Goal: Check status

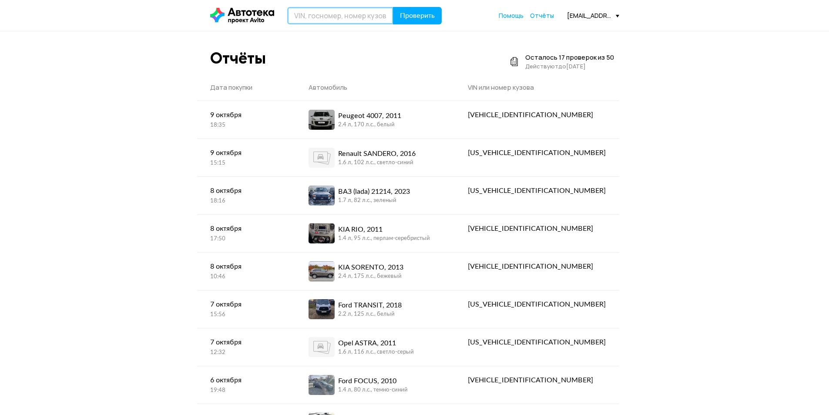
click at [297, 16] on input "text" at bounding box center [340, 15] width 106 height 17
paste input "[VEHICLE_IDENTIFICATION_NUMBER]"
type input "[VEHICLE_IDENTIFICATION_NUMBER]"
click at [408, 7] on header "[VEHICLE_IDENTIFICATION_NUMBER] Проверить Помощь Отчёты [EMAIL_ADDRESS][DOMAIN_…" at bounding box center [414, 15] width 829 height 31
click at [414, 13] on span "Проверить" at bounding box center [417, 15] width 35 height 7
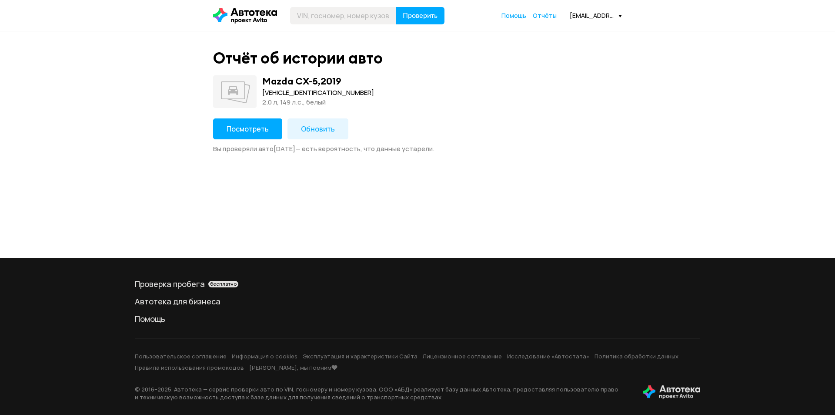
click at [258, 128] on span "Посмотреть" at bounding box center [248, 129] width 42 height 10
